Goal: Task Accomplishment & Management: Manage account settings

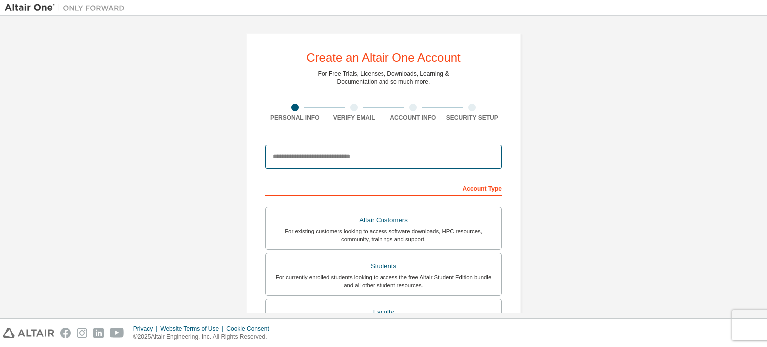
click at [399, 157] on input "email" at bounding box center [383, 157] width 237 height 24
type input "**********"
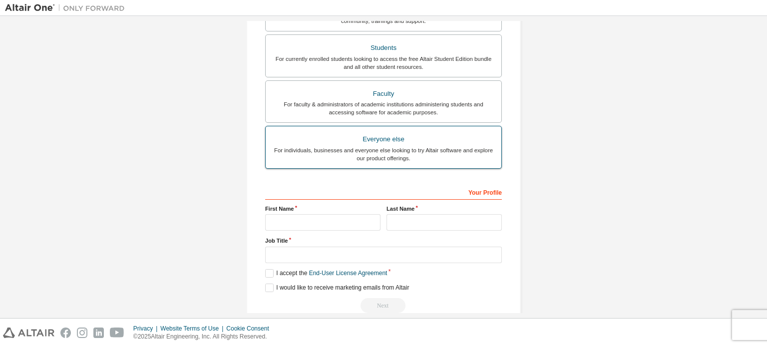
scroll to position [266, 0]
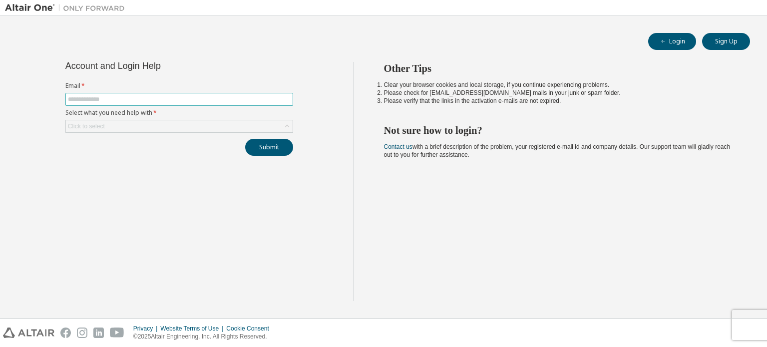
click at [164, 96] on input "text" at bounding box center [179, 99] width 223 height 8
type input "**********"
click at [157, 130] on div "Click to select" at bounding box center [179, 126] width 227 height 12
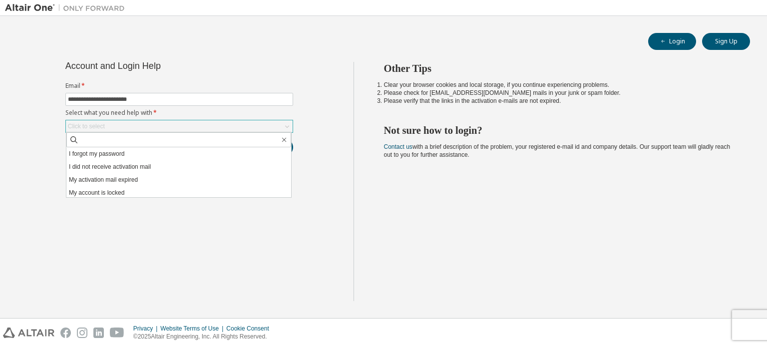
scroll to position [28, 0]
click at [284, 246] on div "**********" at bounding box center [179, 181] width 348 height 239
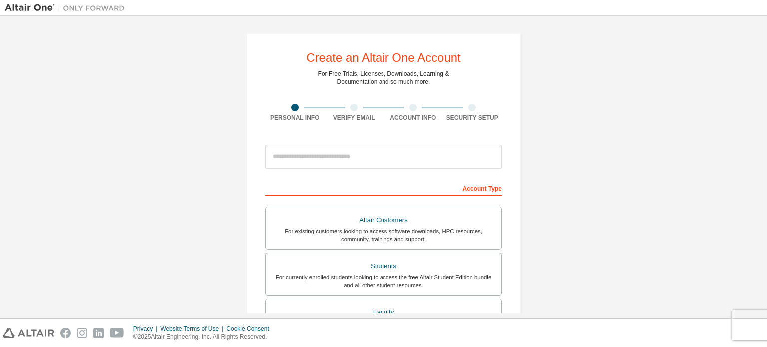
scroll to position [234, 0]
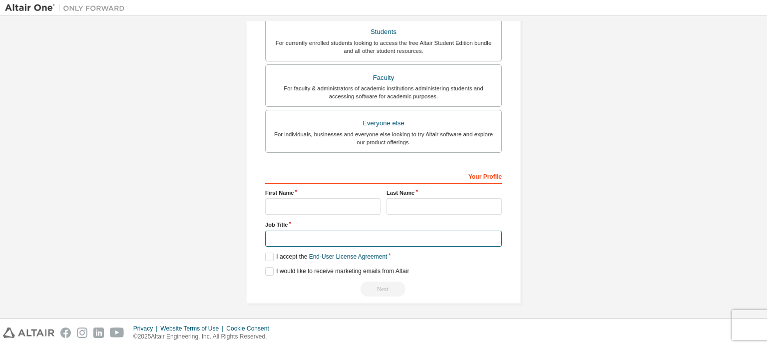
click at [324, 237] on input "text" at bounding box center [383, 239] width 237 height 16
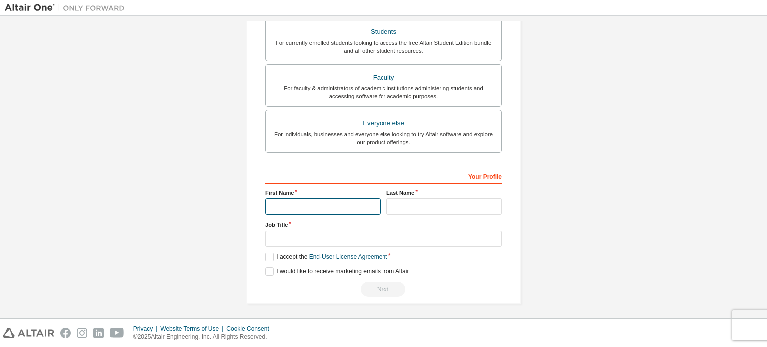
click at [306, 201] on input "text" at bounding box center [322, 206] width 115 height 16
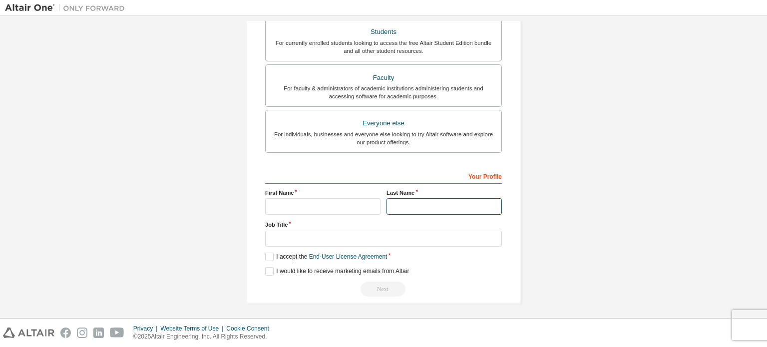
click at [391, 207] on input "text" at bounding box center [443, 206] width 115 height 16
click at [224, 201] on div "Create an Altair One Account For Free Trials, Licenses, Downloads, Learning & D…" at bounding box center [383, 51] width 757 height 529
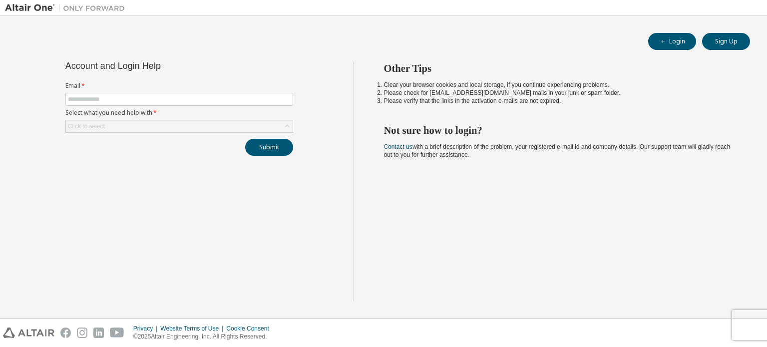
click at [160, 92] on form "Email * Select what you need help with * Click to select" at bounding box center [179, 107] width 228 height 51
click at [158, 95] on input "text" at bounding box center [179, 99] width 223 height 8
type input "**********"
click at [126, 121] on div "Click to select" at bounding box center [179, 126] width 227 height 12
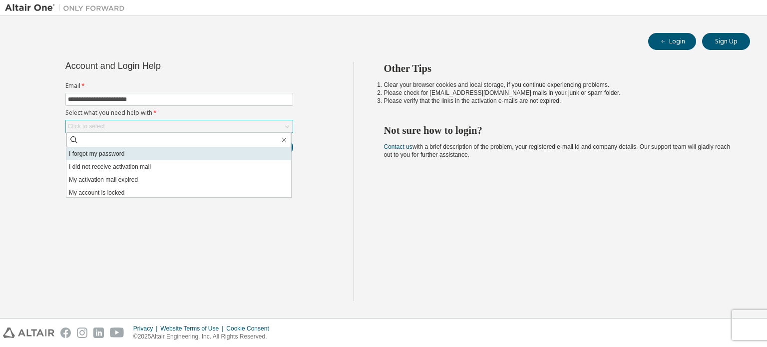
click at [144, 155] on li "I forgot my password" at bounding box center [178, 153] width 225 height 13
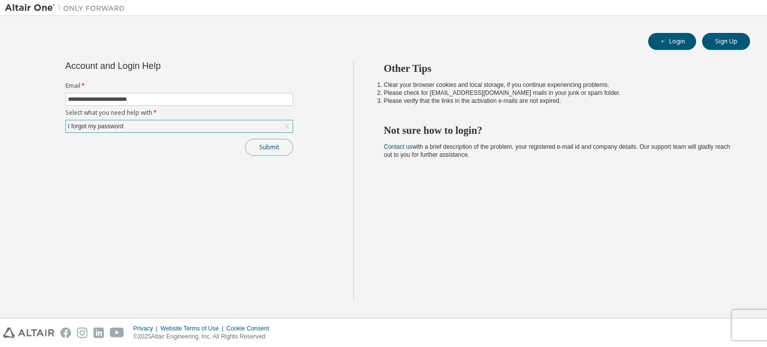
click at [260, 147] on button "Submit" at bounding box center [269, 147] width 48 height 17
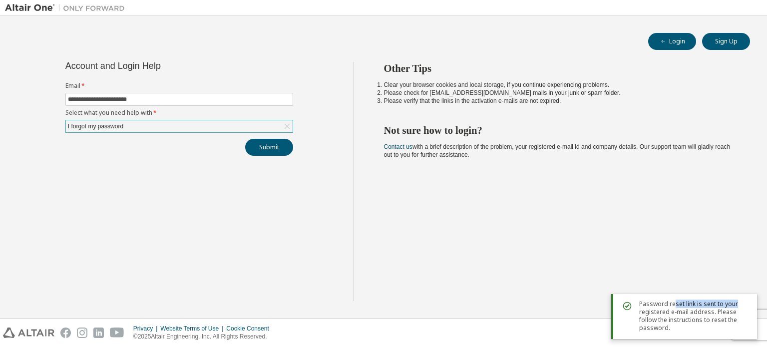
drag, startPoint x: 672, startPoint y: 307, endPoint x: 742, endPoint y: 299, distance: 69.8
click at [742, 300] on span "Password reset link is sent to your registered e-mail address. Please follow th…" at bounding box center [694, 316] width 110 height 32
drag, startPoint x: 659, startPoint y: 311, endPoint x: 733, endPoint y: 312, distance: 73.9
click at [734, 312] on span "Password reset link is sent to your registered e-mail address. Please follow th…" at bounding box center [694, 316] width 110 height 32
drag, startPoint x: 714, startPoint y: 321, endPoint x: 732, endPoint y: 288, distance: 37.8
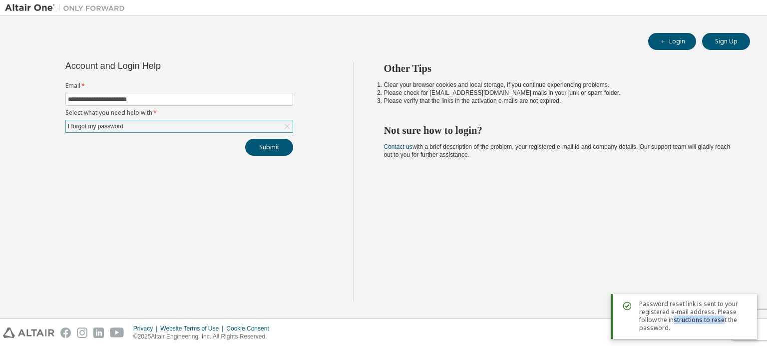
click at [728, 321] on span "Password reset link is sent to your registered e-mail address. Please follow th…" at bounding box center [694, 316] width 110 height 32
click at [733, 247] on div "Other Tips Clear your browser cookies and local storage, if you continue experi…" at bounding box center [557, 181] width 409 height 239
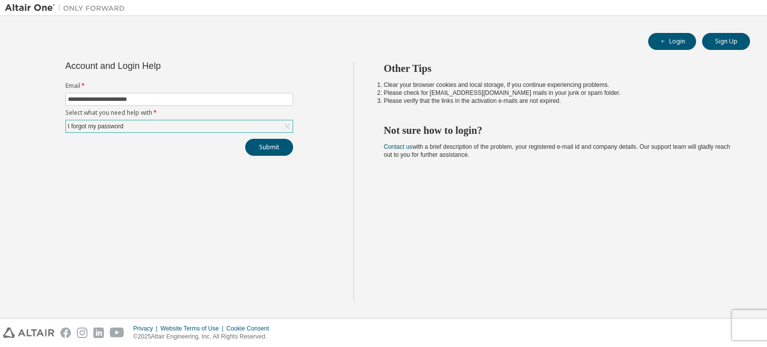
click at [578, 231] on div "Other Tips Clear your browser cookies and local storage, if you continue experi…" at bounding box center [557, 181] width 409 height 239
click at [172, 120] on div "I forgot my password" at bounding box center [179, 126] width 228 height 13
click at [181, 124] on div "I forgot my password" at bounding box center [179, 126] width 227 height 12
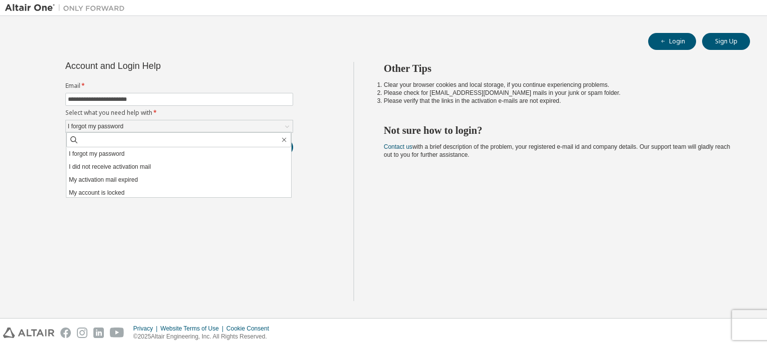
click at [190, 255] on div "**********" at bounding box center [179, 181] width 348 height 239
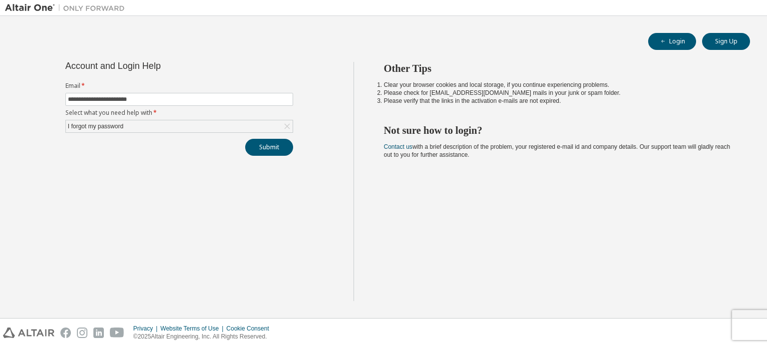
click at [575, 203] on div "Other Tips Clear your browser cookies and local storage, if you continue experi…" at bounding box center [557, 181] width 409 height 239
